Goal: Task Accomplishment & Management: Use online tool/utility

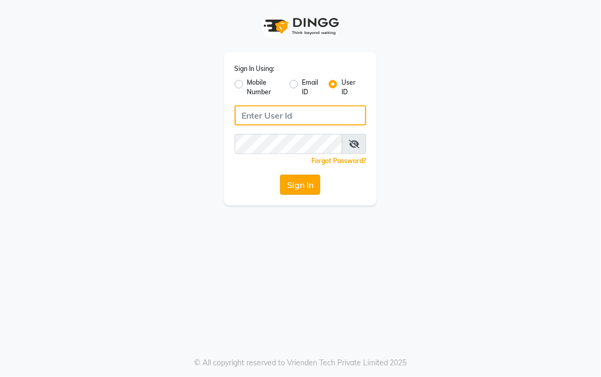
type input "AnrichSalon"
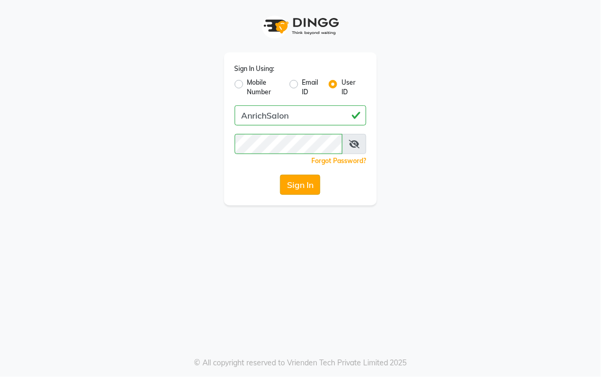
click at [284, 180] on button "Sign In" at bounding box center [300, 185] width 40 height 20
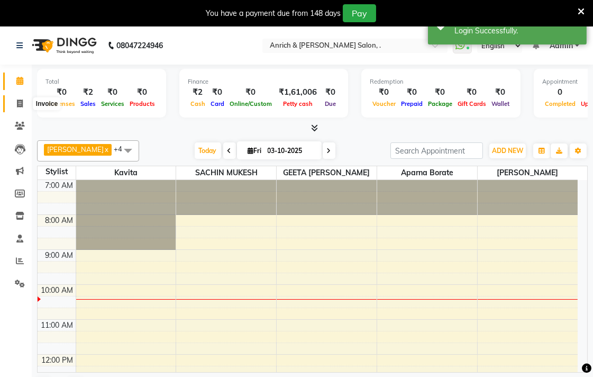
click at [23, 106] on span at bounding box center [20, 104] width 19 height 12
select select "5924"
select select "service"
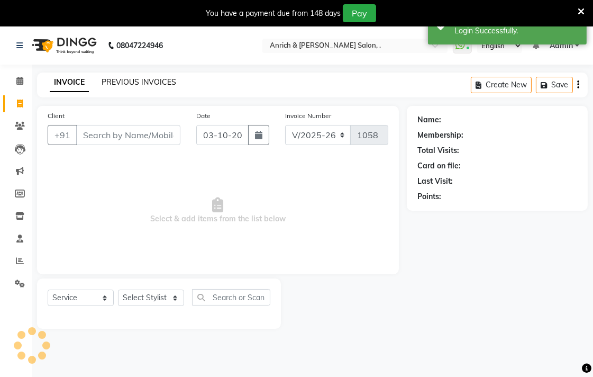
click at [130, 80] on link "PREVIOUS INVOICES" at bounding box center [139, 82] width 75 height 10
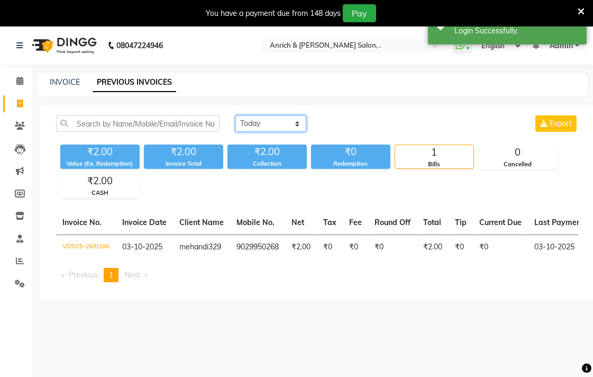
click at [249, 122] on select "[DATE] [DATE] Custom Range" at bounding box center [270, 123] width 71 height 16
select select "[DATE]"
click at [235, 115] on select "[DATE] [DATE] Custom Range" at bounding box center [270, 123] width 71 height 16
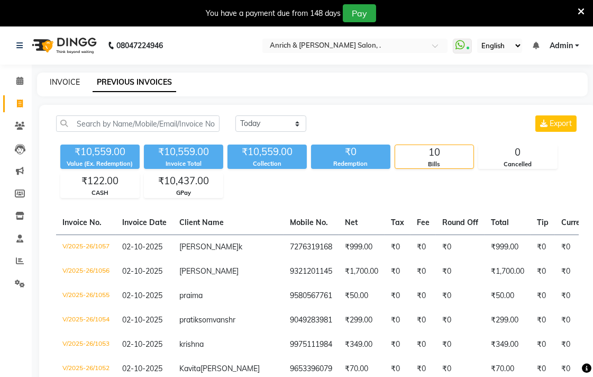
click at [58, 81] on link "INVOICE" at bounding box center [65, 82] width 30 height 10
select select "5924"
select select "service"
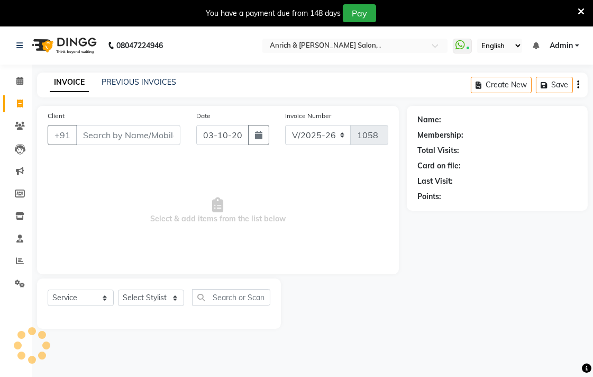
scroll to position [26, 0]
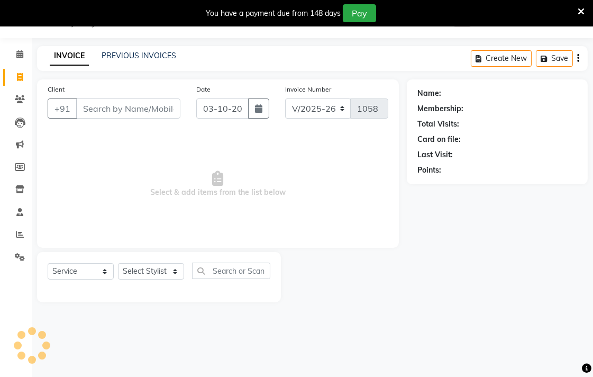
drag, startPoint x: 0, startPoint y: 25, endPoint x: 4, endPoint y: 7, distance: 17.8
click at [2, 14] on div "You have a payment due from 148 days Pay" at bounding box center [296, 13] width 593 height 26
drag, startPoint x: 0, startPoint y: 182, endPoint x: 0, endPoint y: 194, distance: 12.2
click at [0, 197] on ul "Calendar Invoice Clients Leads Marketing Members Inventory Staff Reports Settin…" at bounding box center [16, 158] width 32 height 230
drag, startPoint x: 0, startPoint y: 167, endPoint x: 416, endPoint y: 250, distance: 424.1
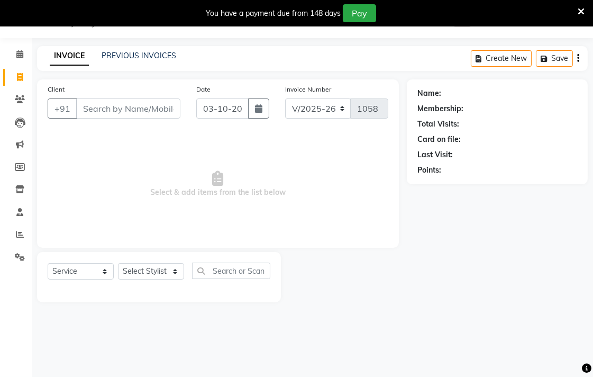
click at [417, 247] on div "Name: Membership: Total Visits: Card on file: Last Visit: Points:" at bounding box center [501, 190] width 189 height 223
